Goal: Task Accomplishment & Management: Manage account settings

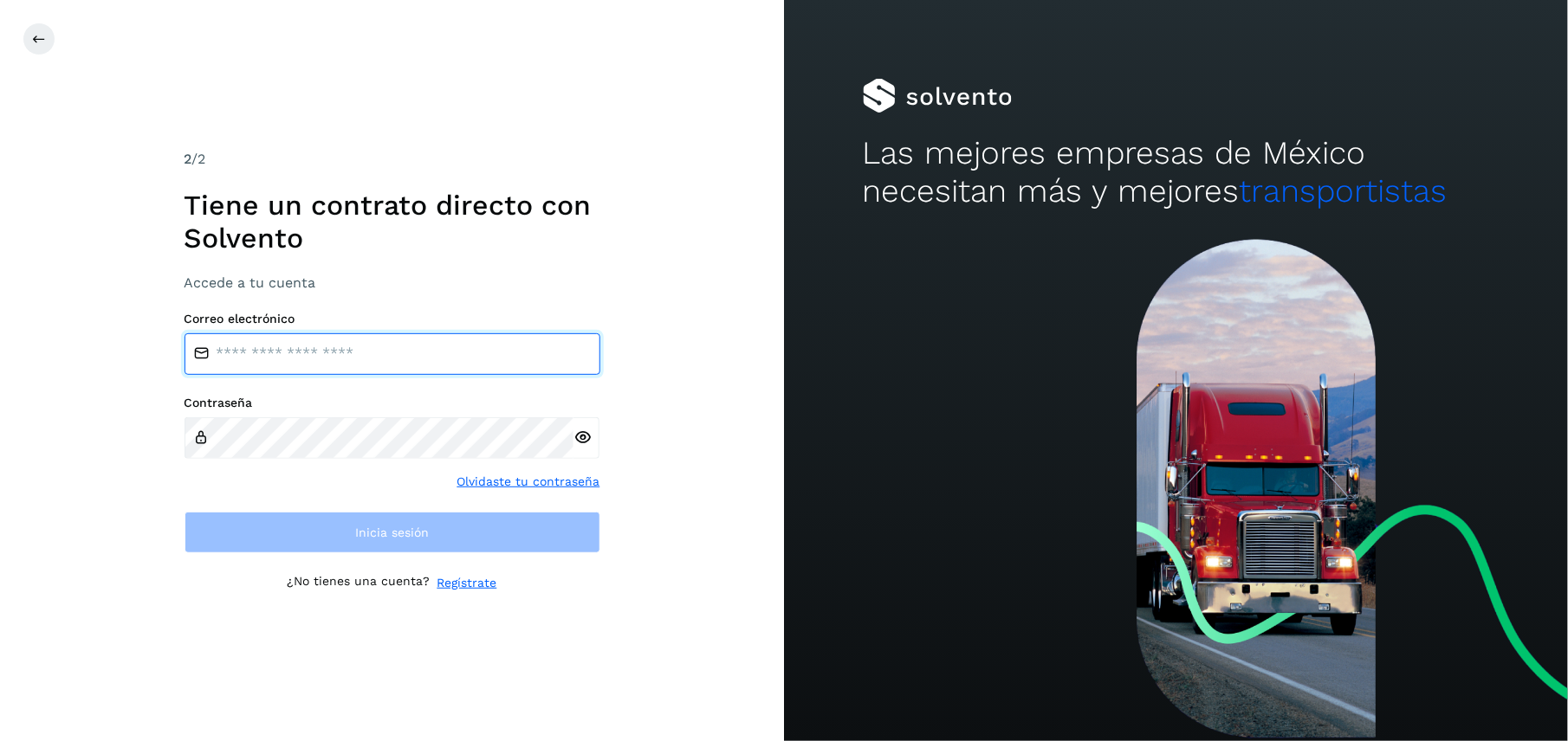
click at [388, 368] on input "email" at bounding box center [392, 354] width 416 height 41
type input "**********"
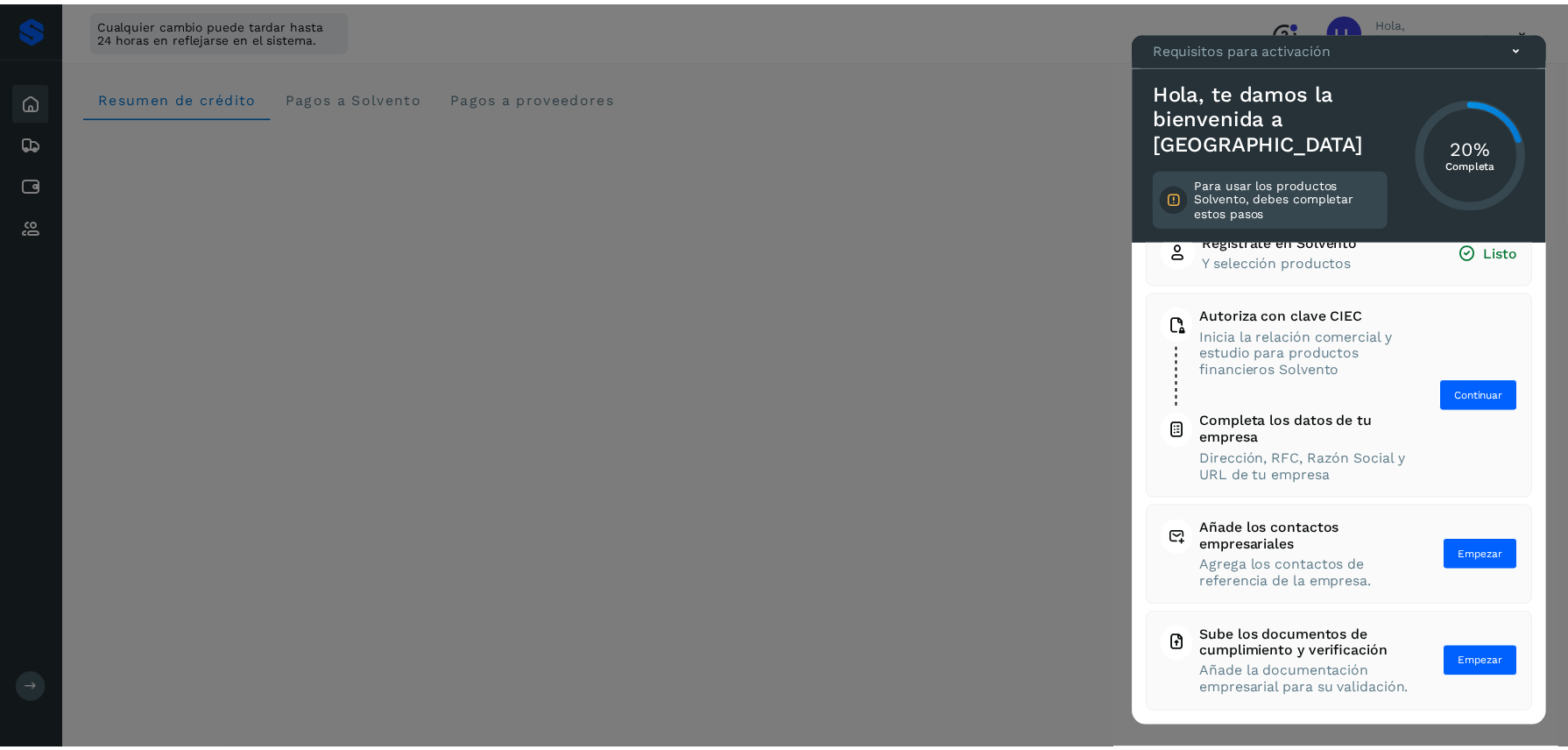
scroll to position [56, 0]
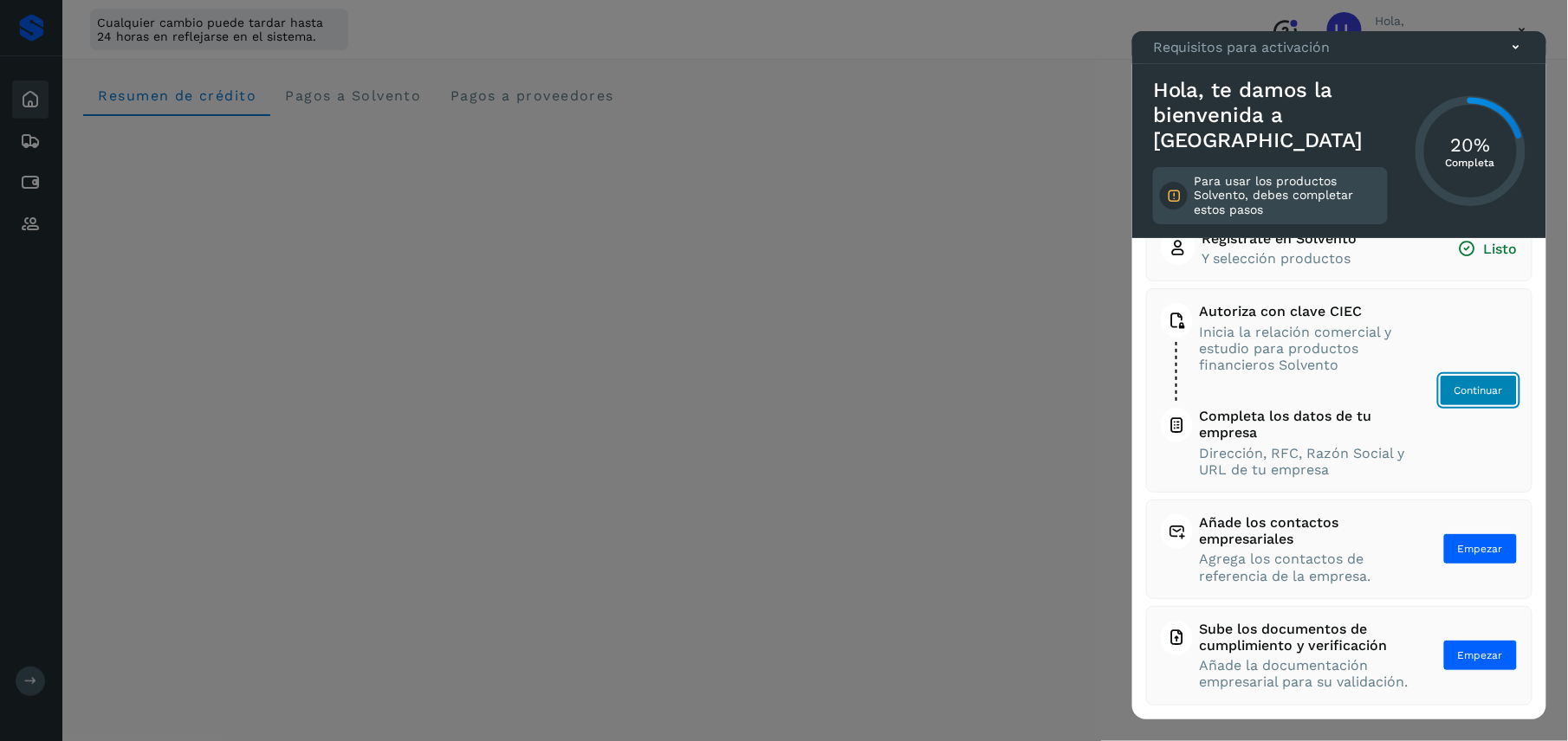
click at [1453, 375] on button "Continuar" at bounding box center [1478, 390] width 78 height 31
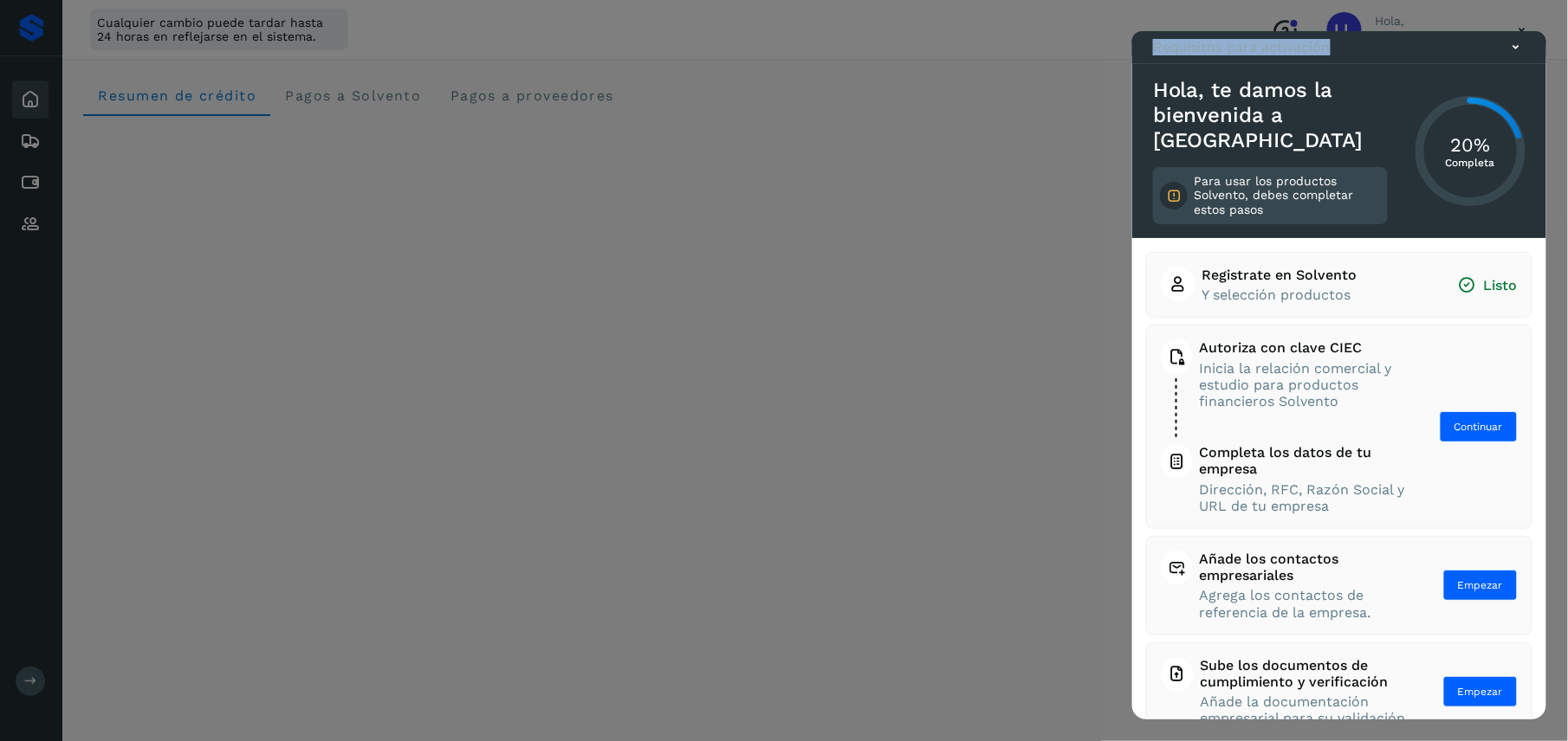
drag, startPoint x: 1519, startPoint y: 35, endPoint x: 1515, endPoint y: 74, distance: 39.2
click at [1515, 74] on main "Requisitos para activación Hola, te damos la bienvenida a Solvento Para usar lo…" at bounding box center [784, 370] width 1568 height 741
click at [1515, 56] on icon at bounding box center [1516, 47] width 18 height 18
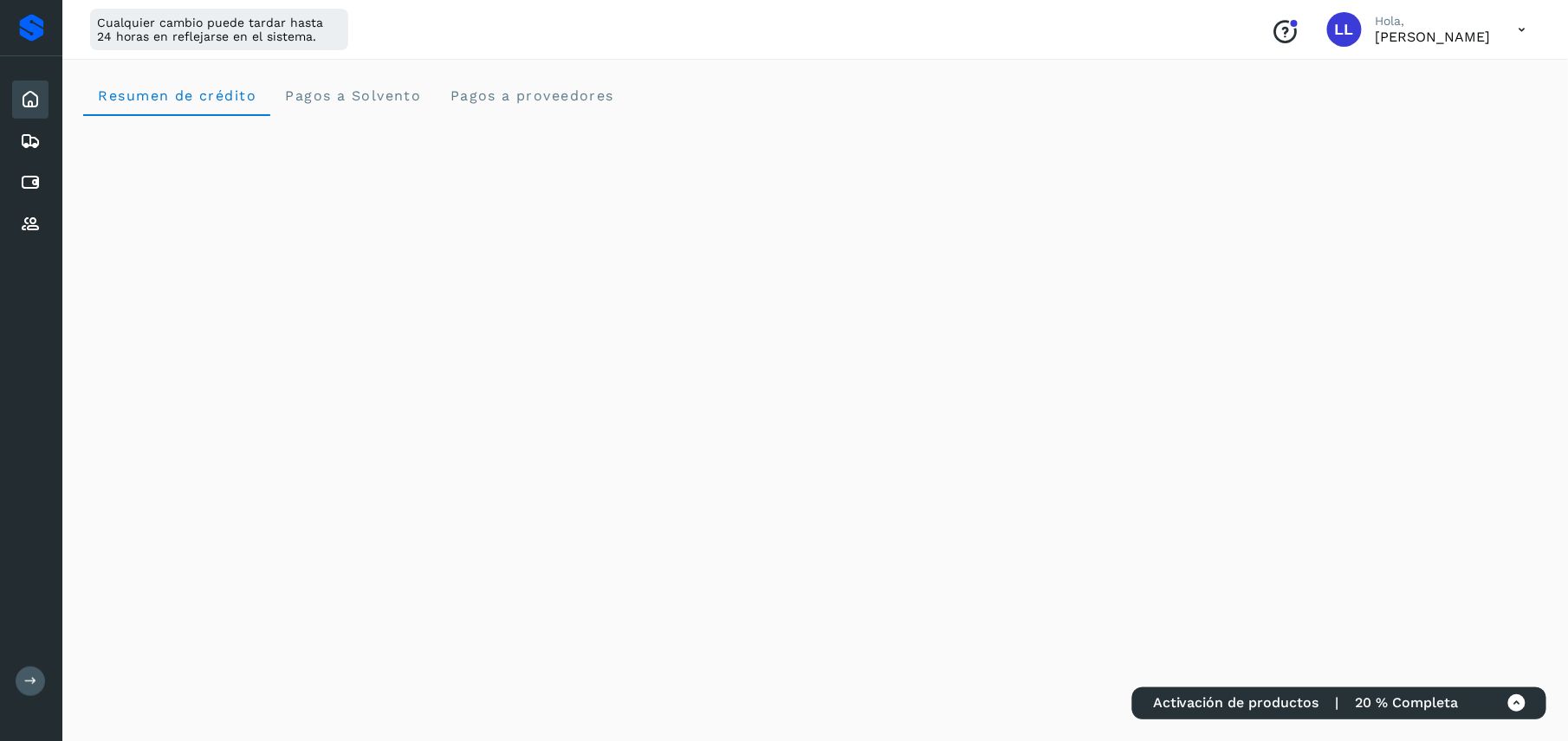
click at [1516, 26] on icon at bounding box center [1522, 30] width 36 height 36
click at [1375, 124] on div "Cerrar sesión" at bounding box center [1436, 111] width 206 height 33
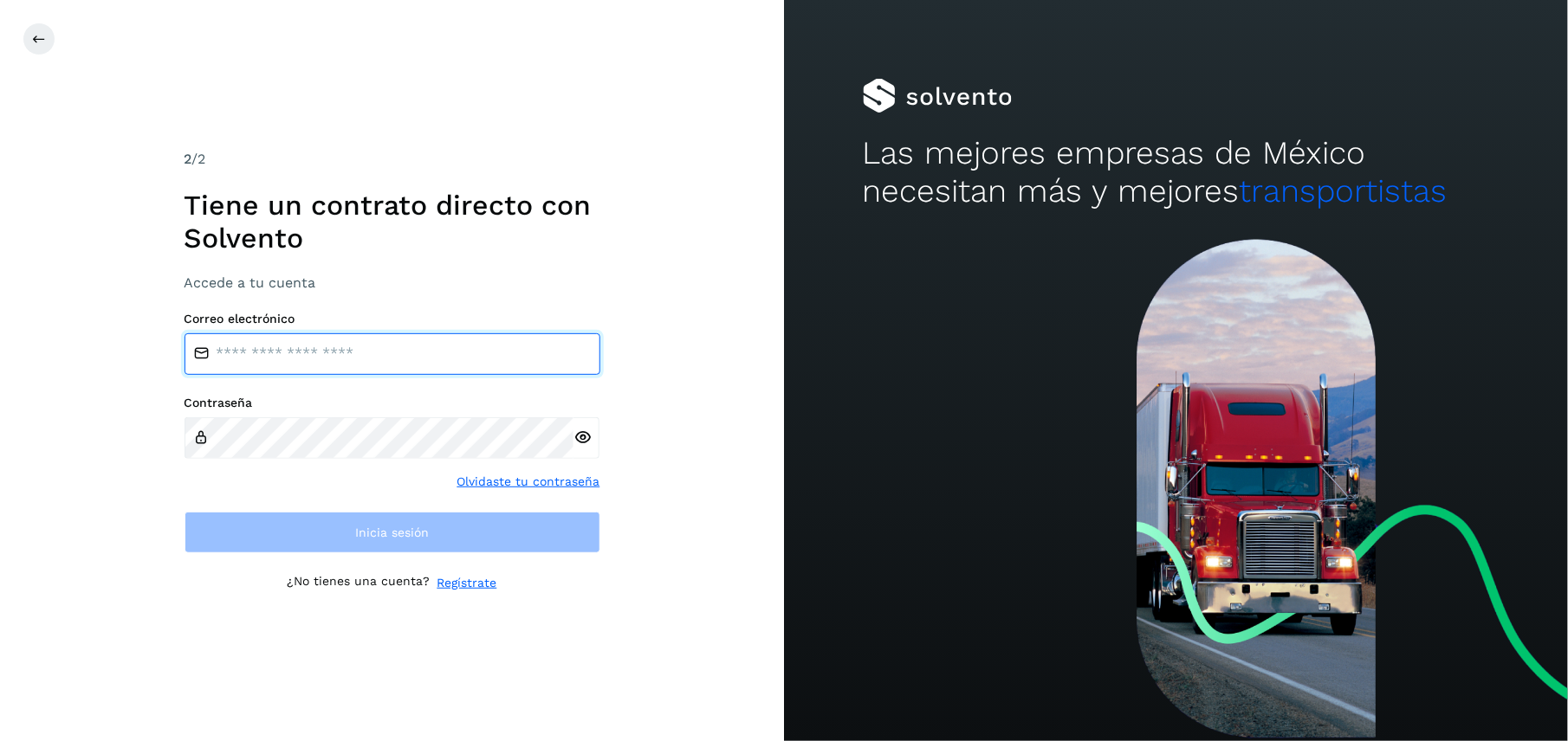
click at [347, 343] on input "email" at bounding box center [392, 354] width 416 height 41
type input "**********"
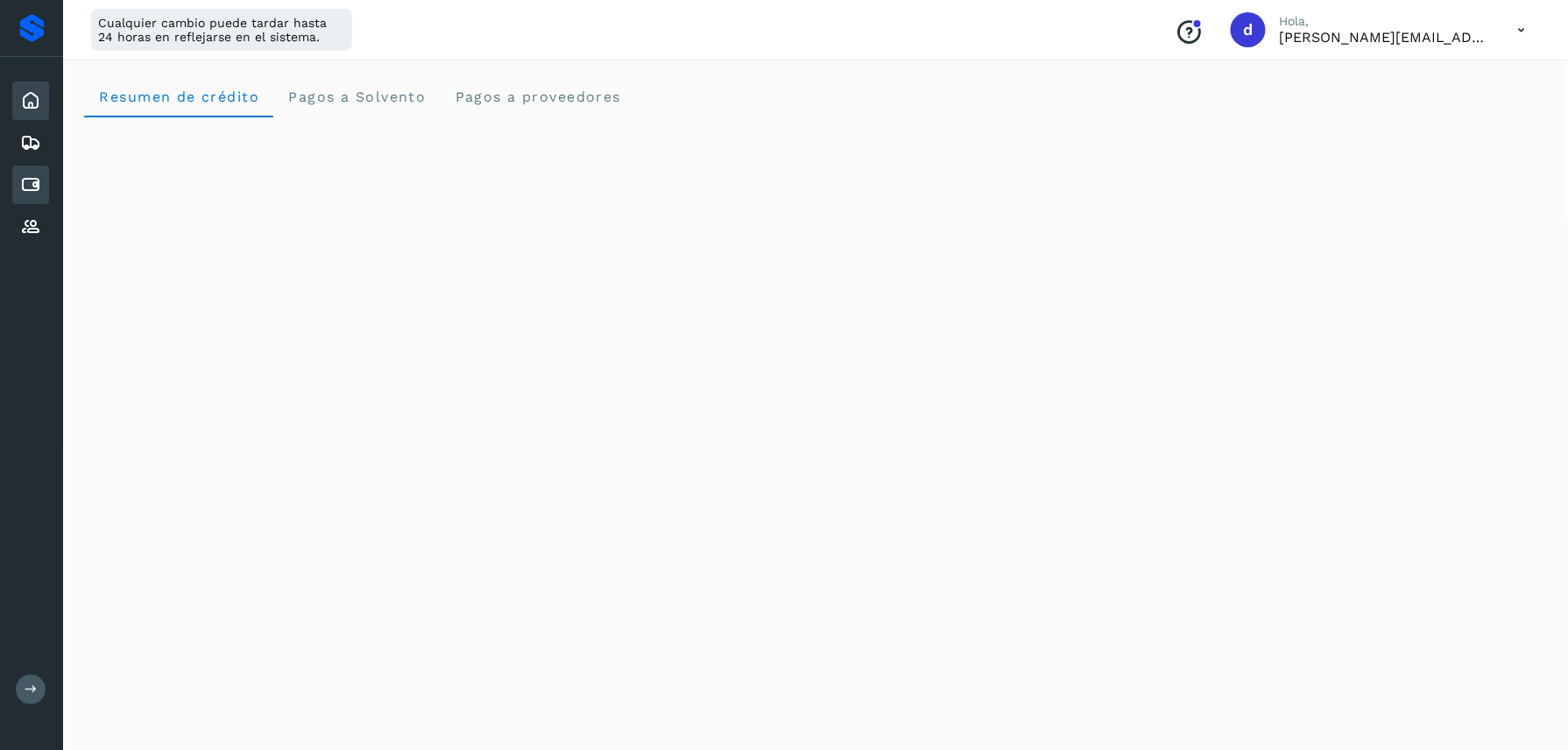
click at [26, 191] on icon at bounding box center [30, 184] width 21 height 21
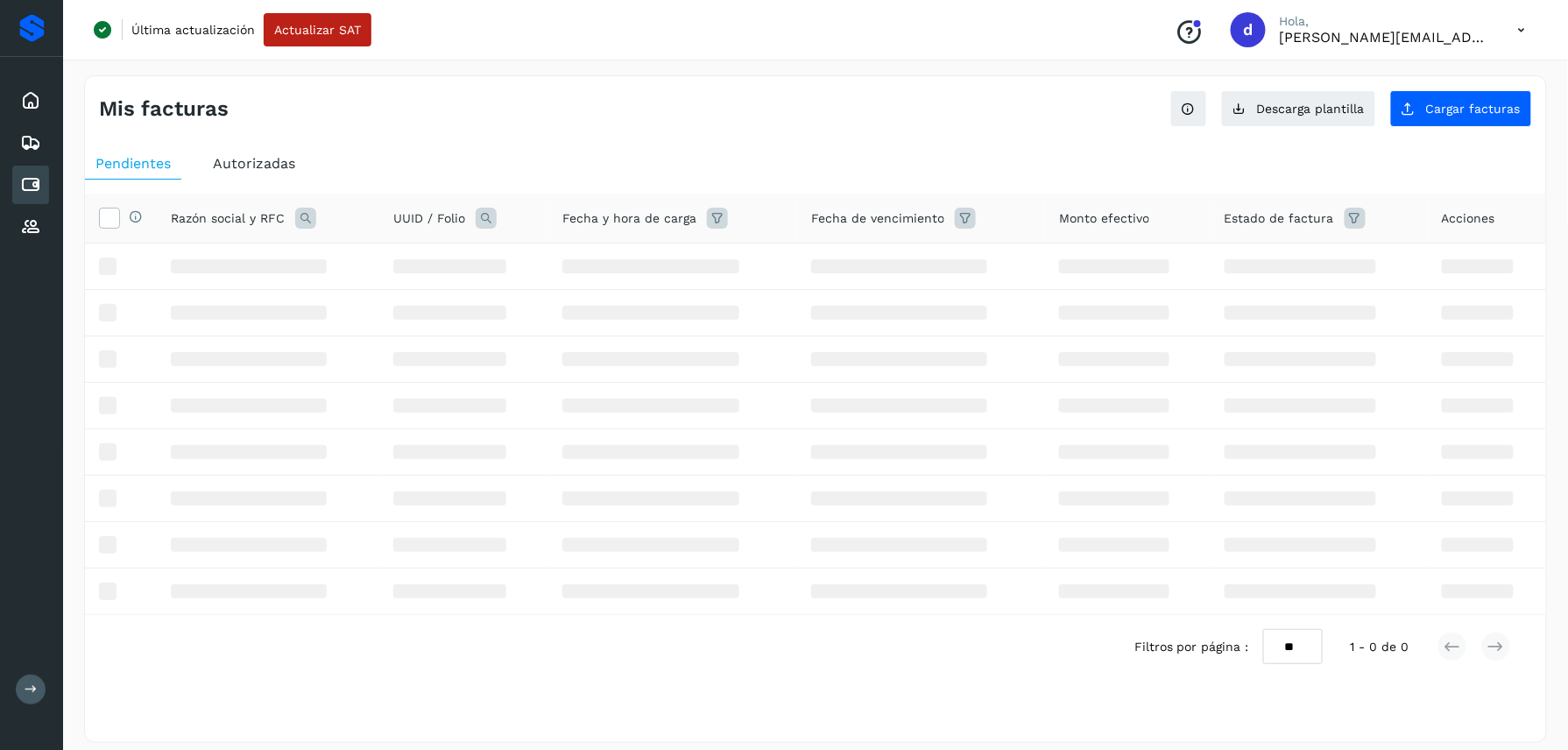
click at [29, 185] on icon at bounding box center [30, 184] width 21 height 21
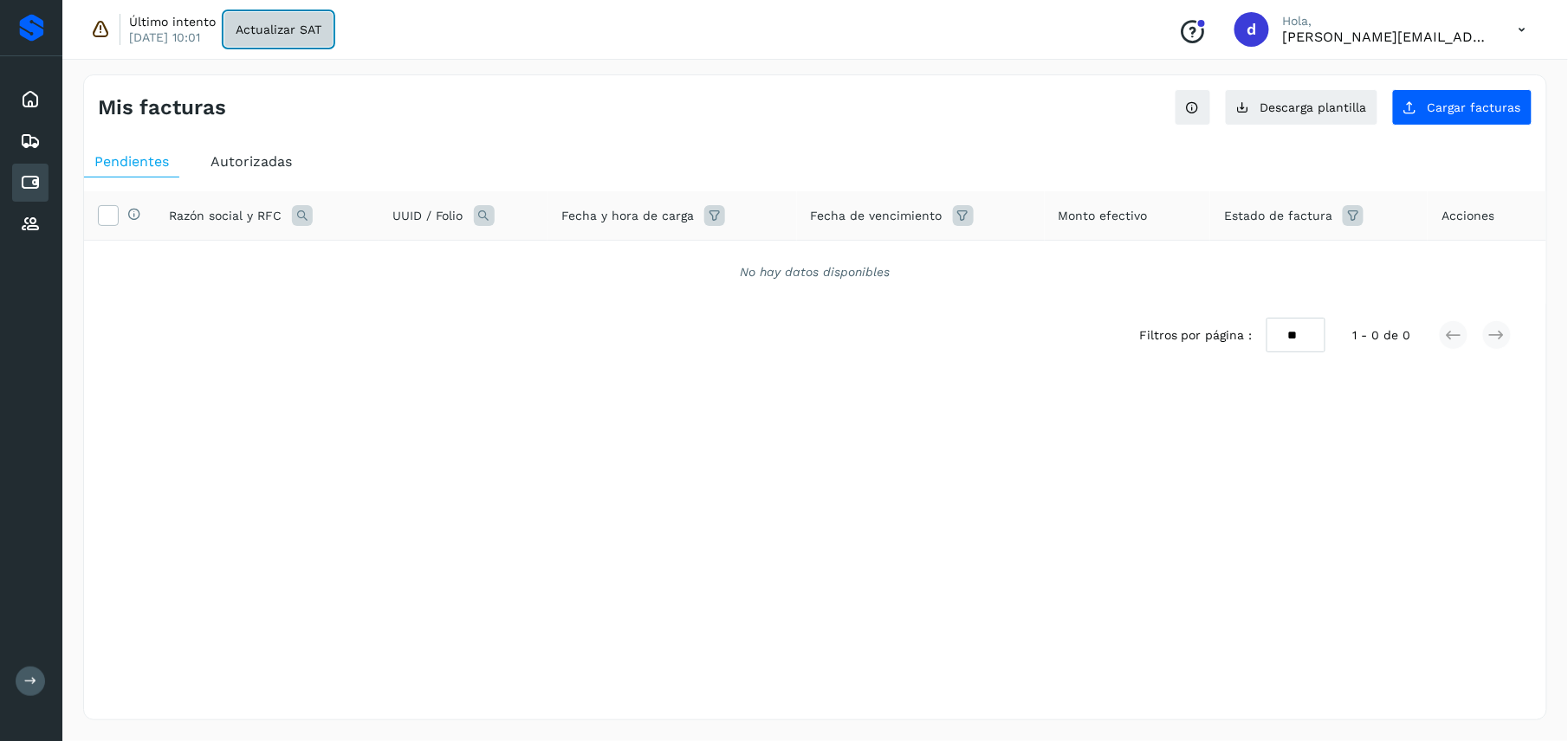
click at [302, 36] on button "Actualizar SAT" at bounding box center [279, 29] width 108 height 35
click at [301, 39] on button "Actualizar SAT" at bounding box center [315, 29] width 108 height 35
click at [1522, 29] on icon at bounding box center [1522, 30] width 36 height 36
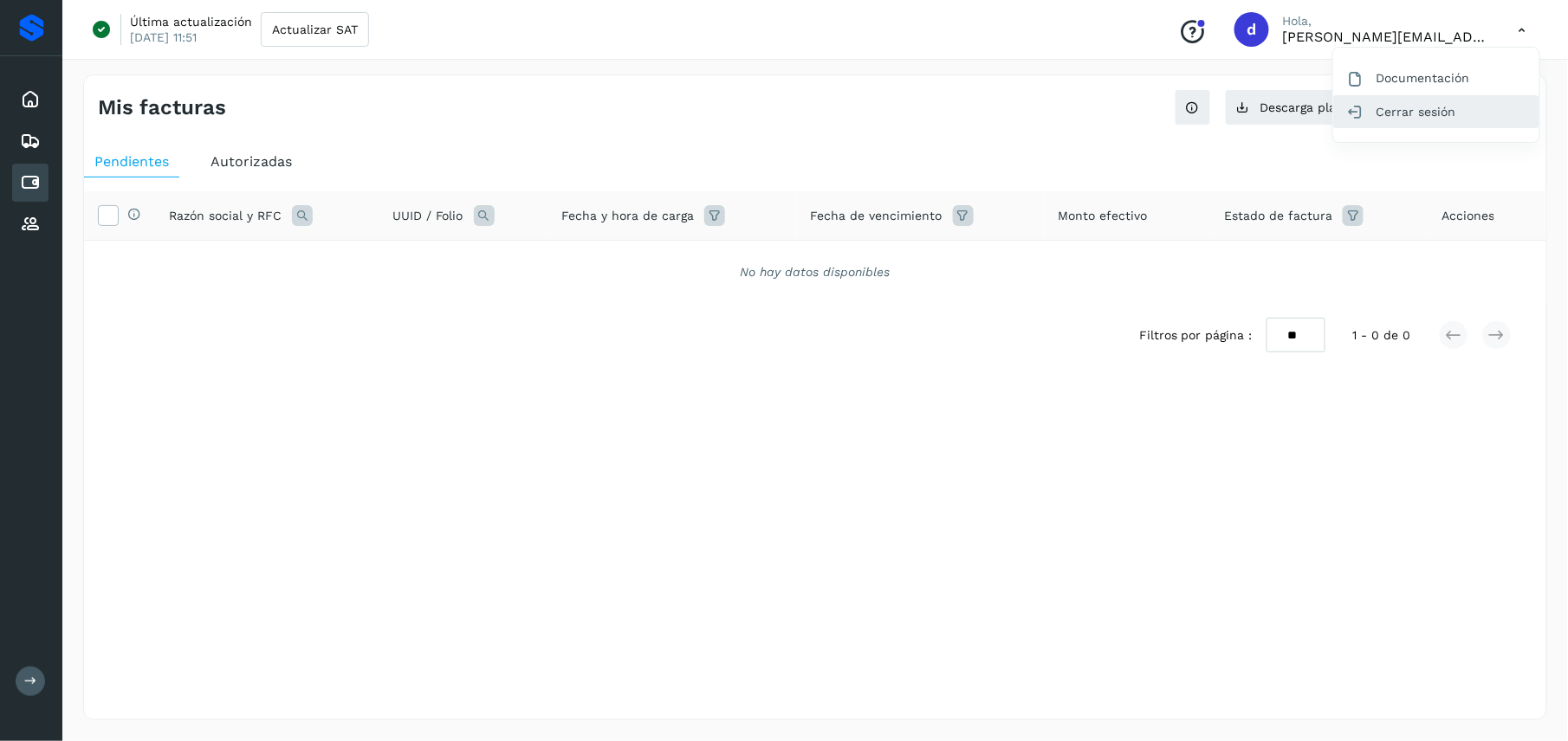
click at [1402, 99] on div "Cerrar sesión" at bounding box center [1436, 111] width 206 height 33
